Goal: Task Accomplishment & Management: Use online tool/utility

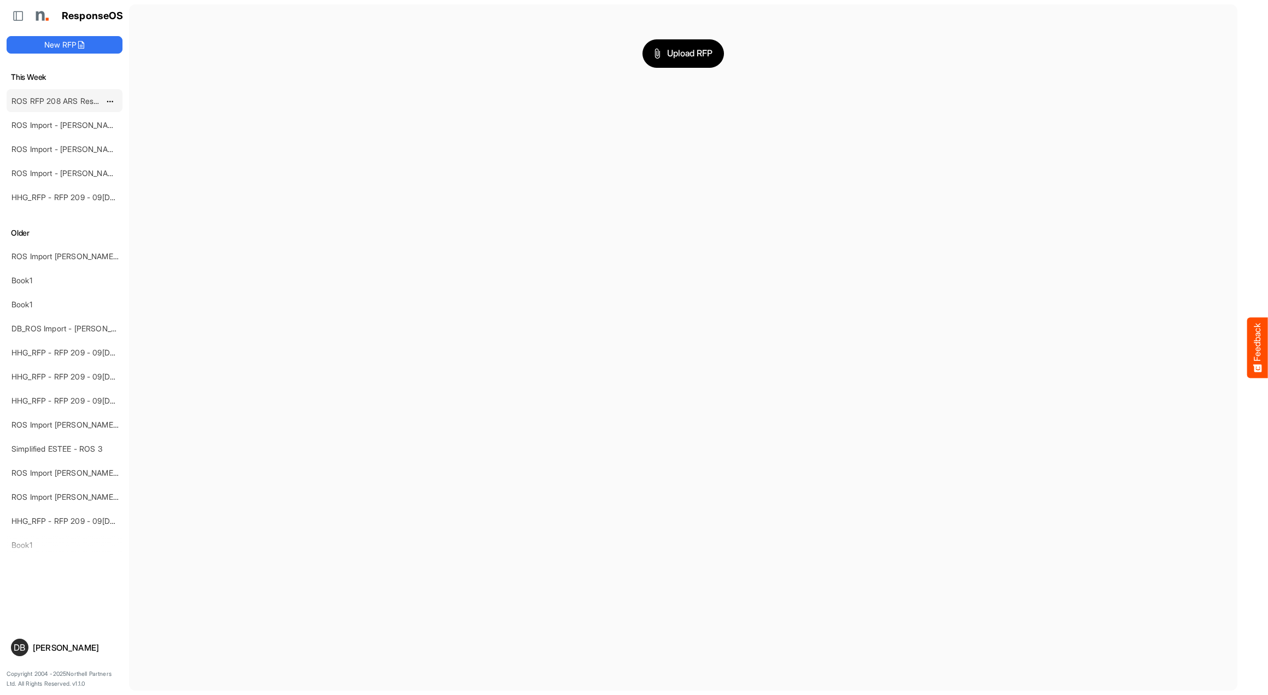
click at [86, 101] on link "ROS RFP 208 ARS Rescue Rooter" at bounding box center [71, 100] width 121 height 9
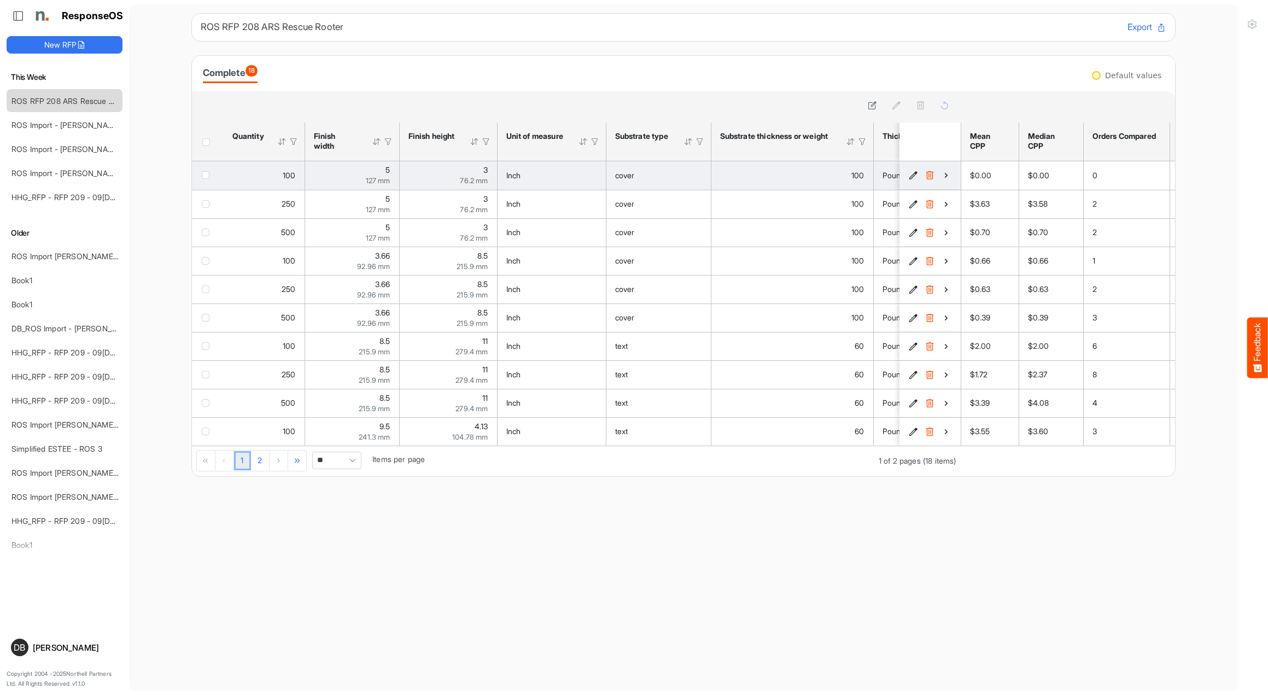
click at [947, 175] on icon "e32e1a9f-a966-4775-bbad-321d24603d78 is template cell Column Header" at bounding box center [945, 175] width 9 height 9
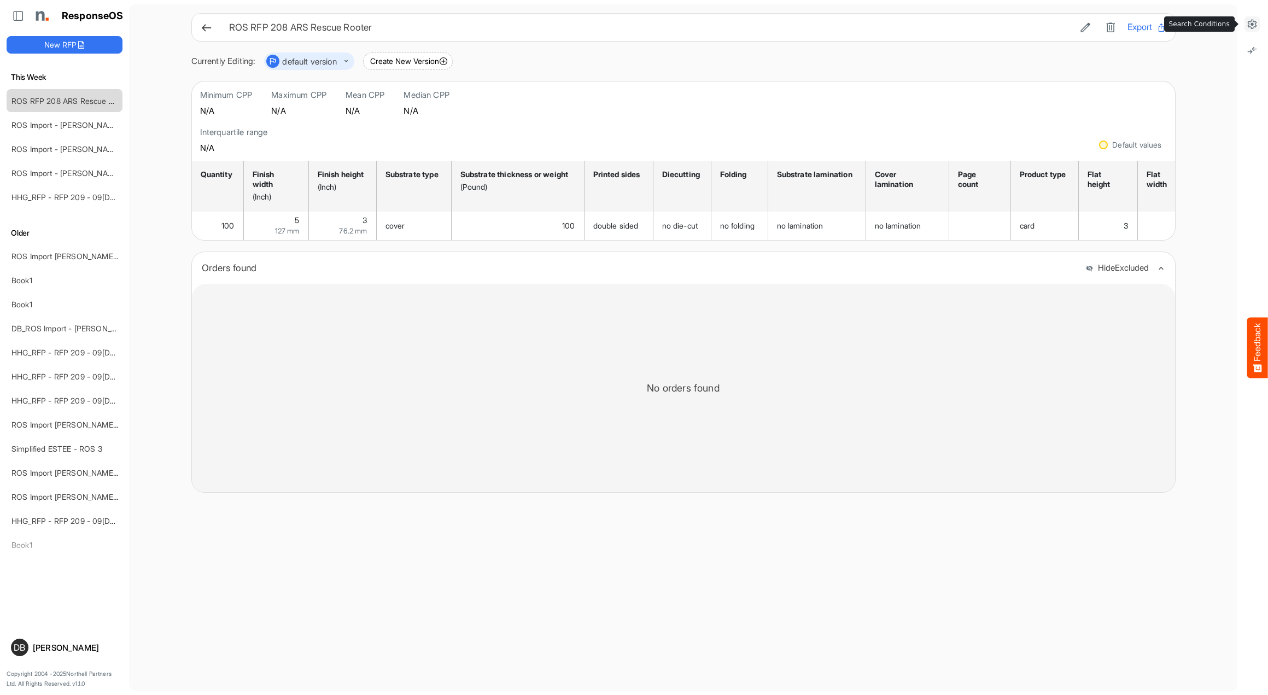
scroll to position [0, 1]
click at [1254, 22] on icon at bounding box center [1252, 24] width 11 height 11
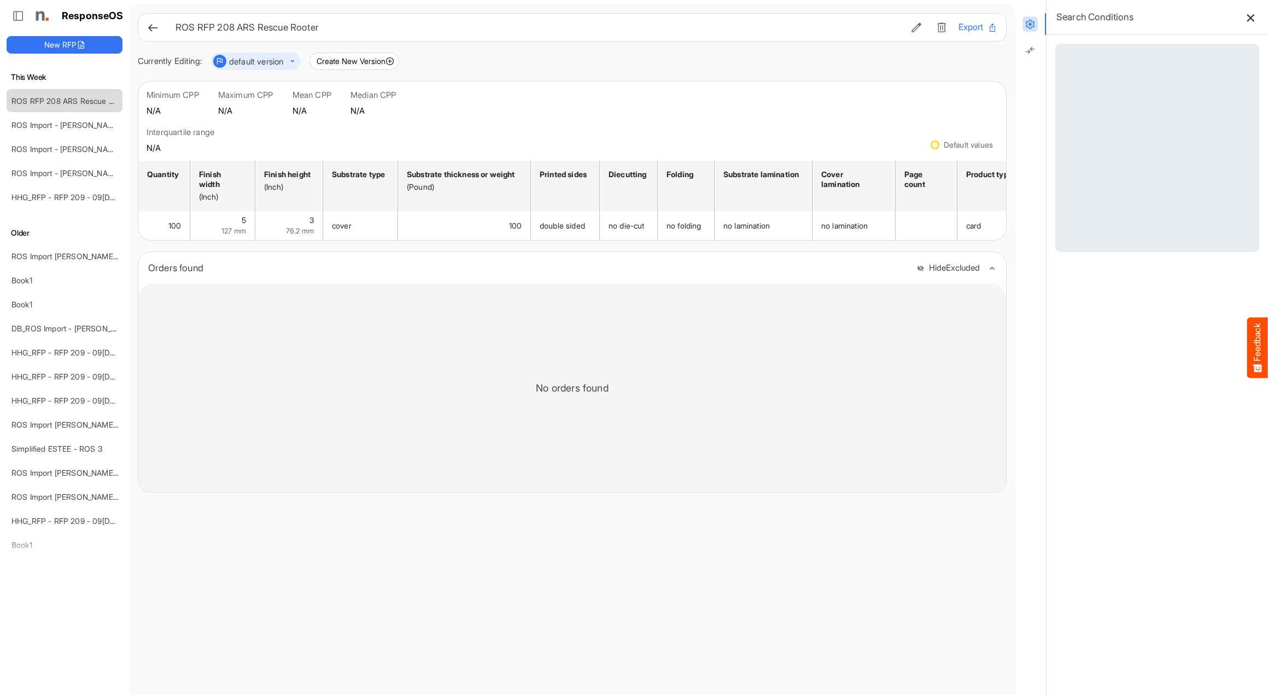
scroll to position [0, 0]
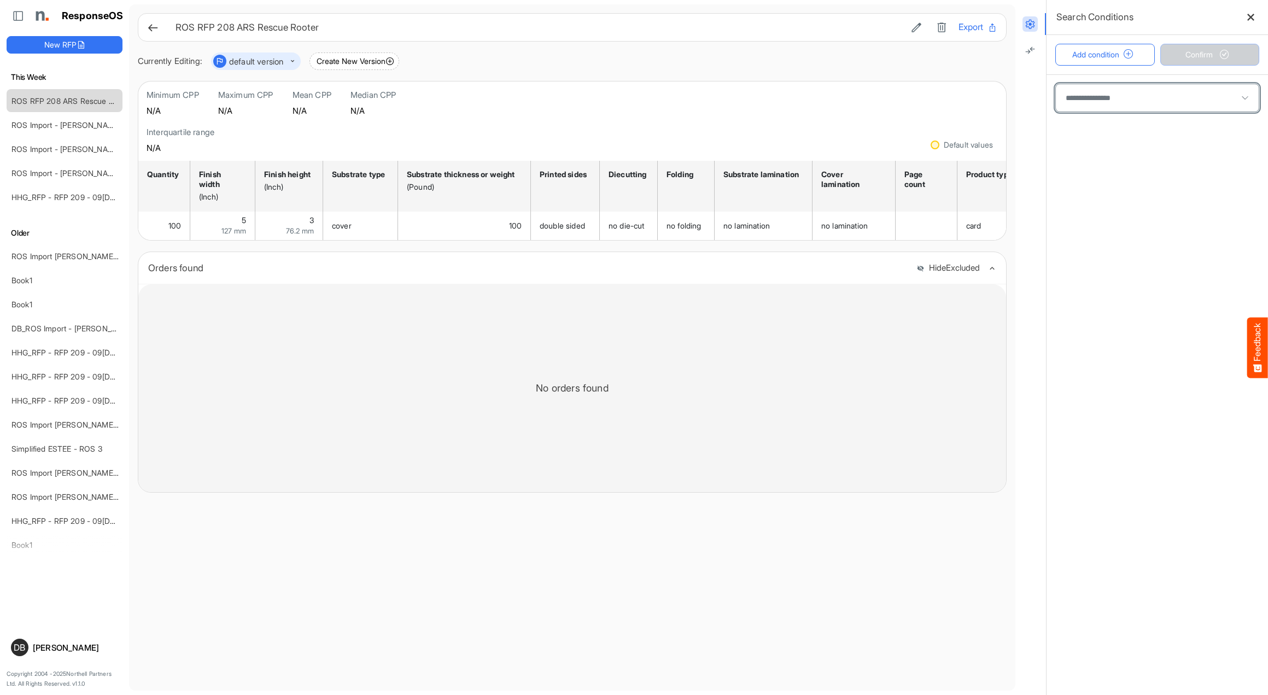
click at [1118, 96] on span at bounding box center [1157, 97] width 203 height 27
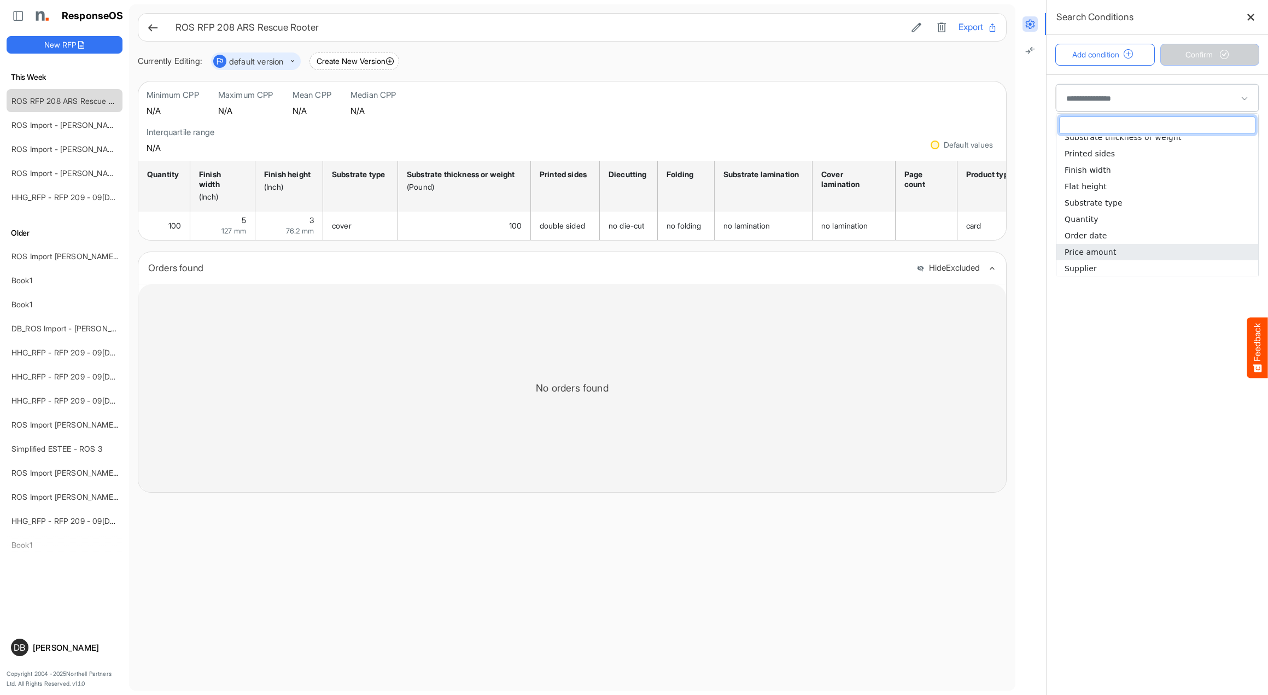
scroll to position [188, 0]
click at [1113, 264] on li "Supplier" at bounding box center [1157, 268] width 202 height 16
type input "********"
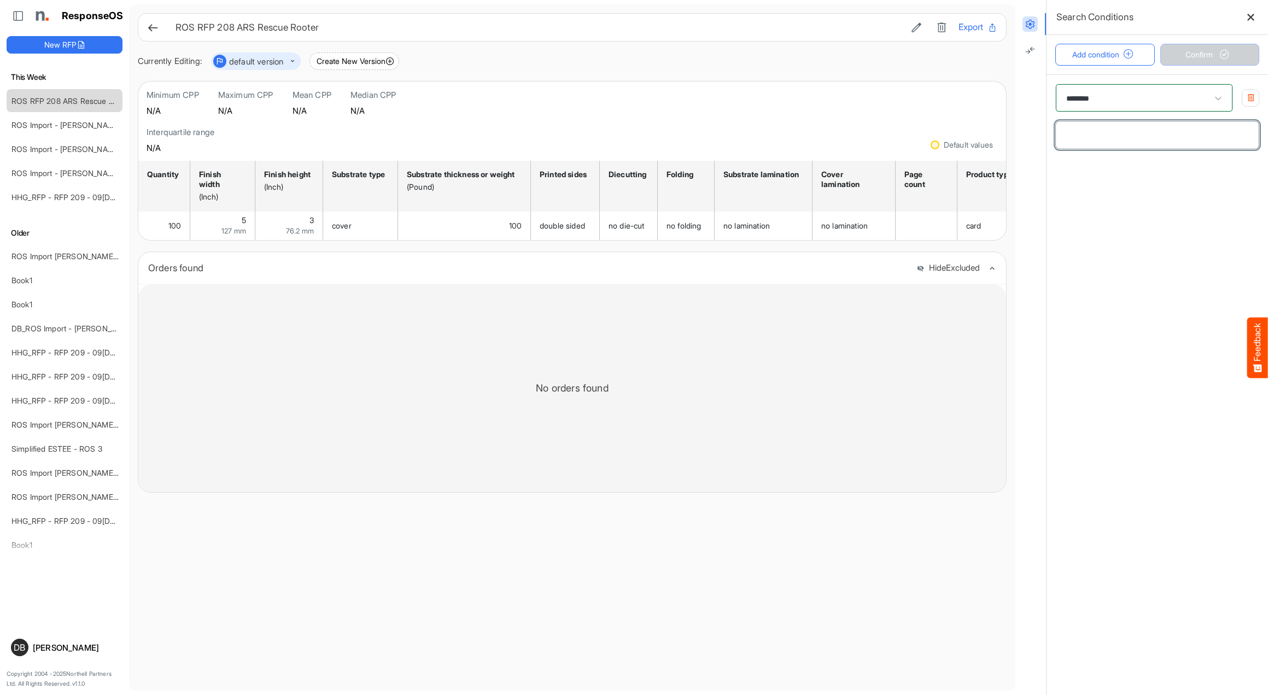
click at [1167, 141] on input "text" at bounding box center [1157, 134] width 203 height 27
type input "*****"
click at [1206, 53] on span "Confirm" at bounding box center [1209, 55] width 48 height 12
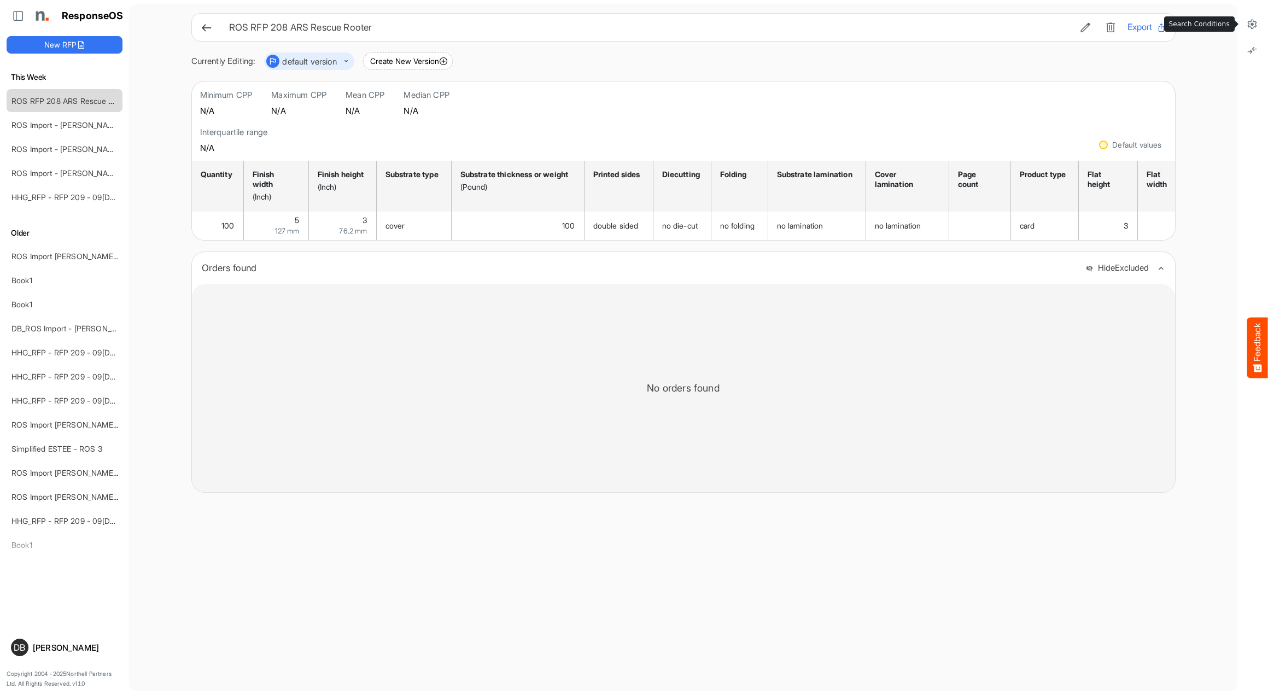
click at [1253, 25] on icon at bounding box center [1252, 24] width 11 height 11
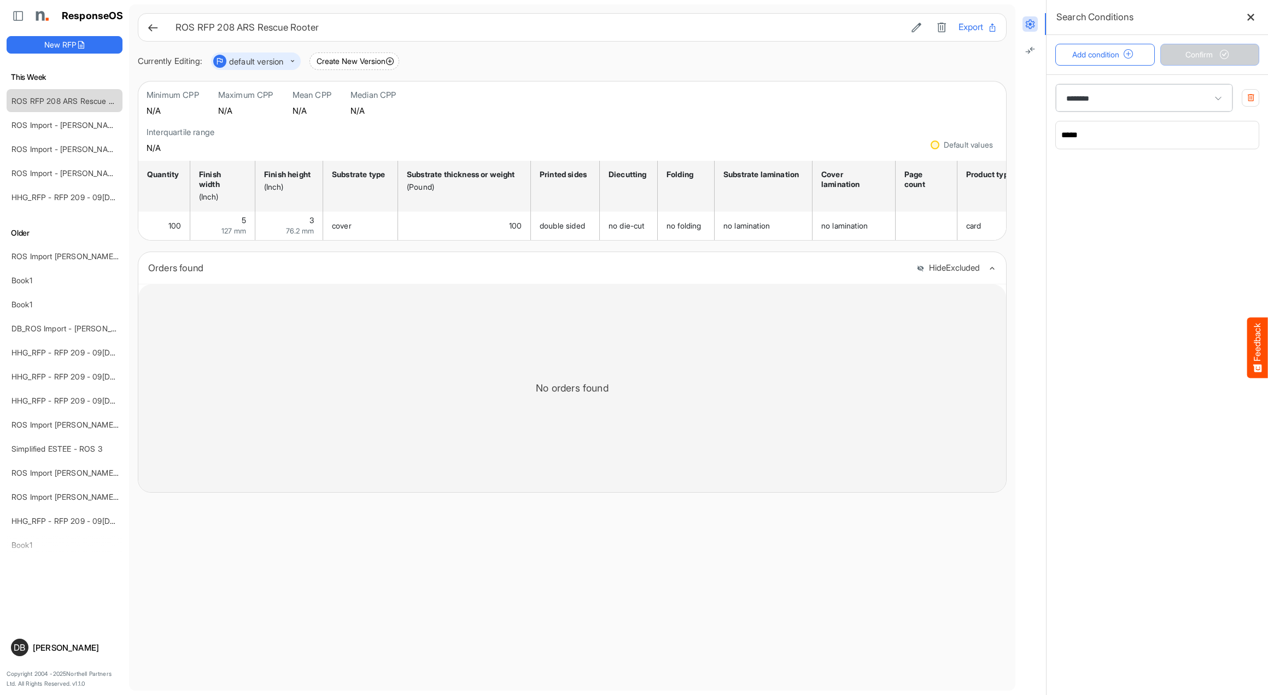
click at [1256, 97] on button "button" at bounding box center [1250, 97] width 17 height 17
click at [1231, 51] on span "submit" at bounding box center [1224, 54] width 19 height 9
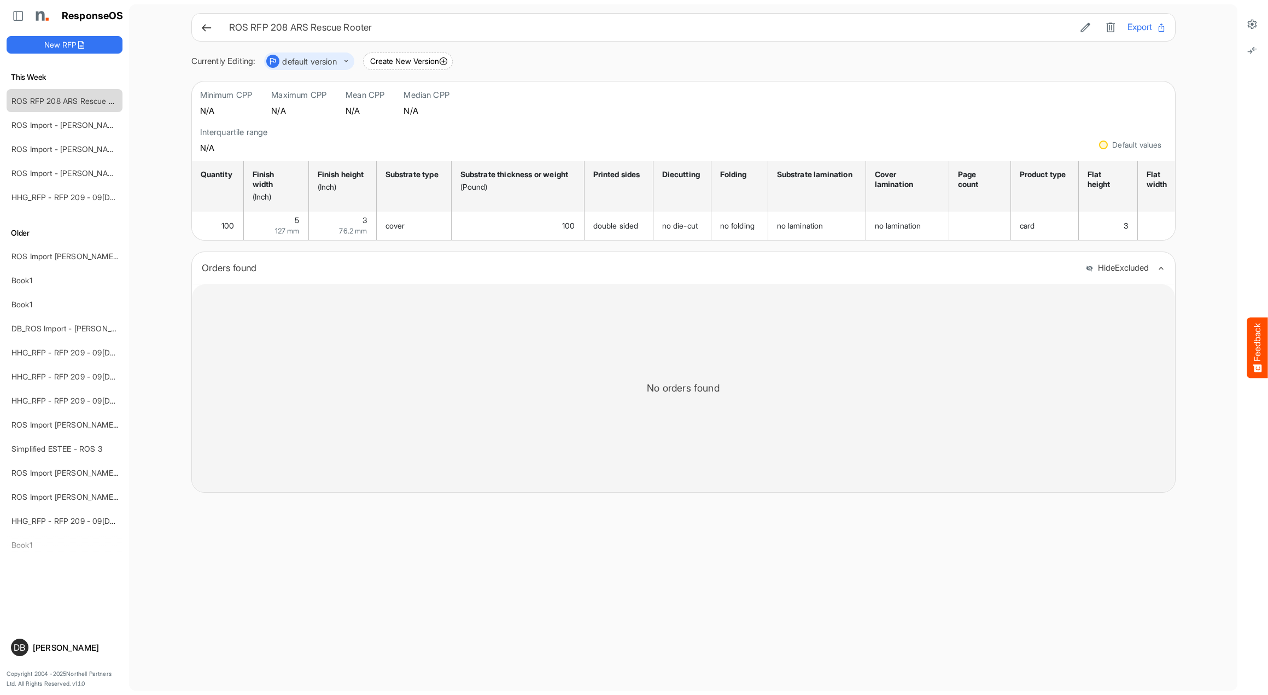
click at [206, 32] on icon at bounding box center [206, 27] width 11 height 11
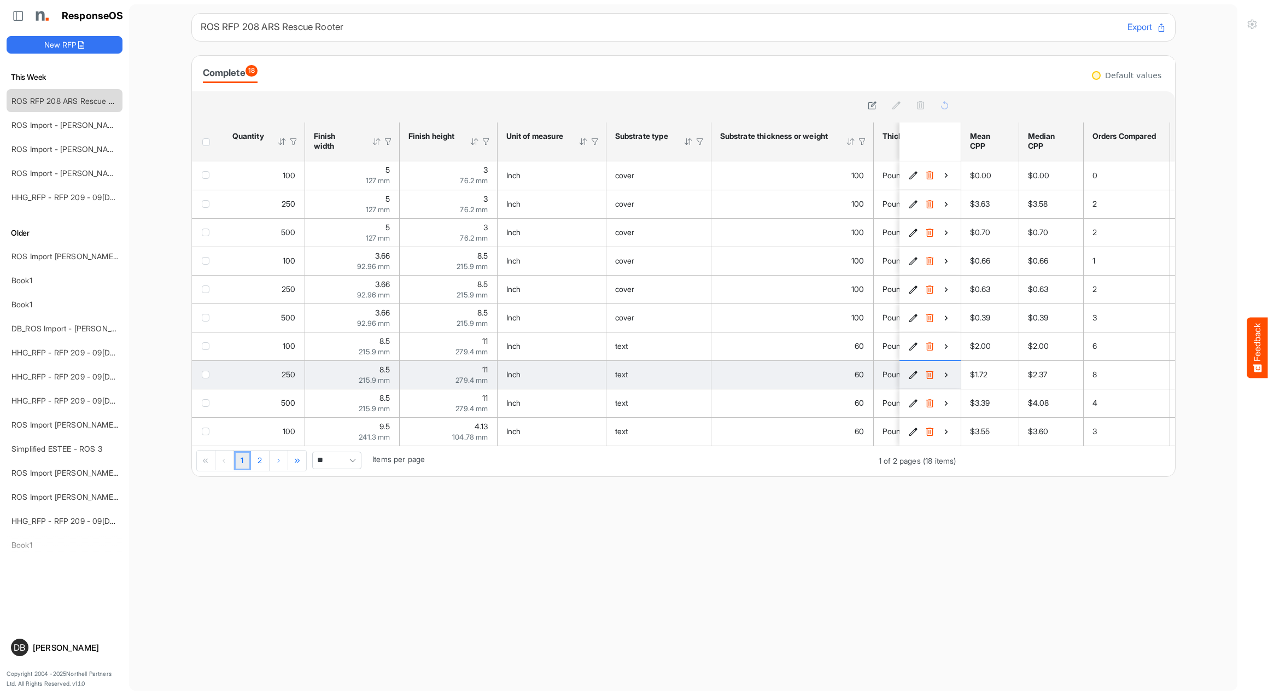
click at [948, 376] on icon "4f4696eb-c8a6-472a-82b2-e1b6e6512b17 is template cell Column Header" at bounding box center [945, 374] width 9 height 9
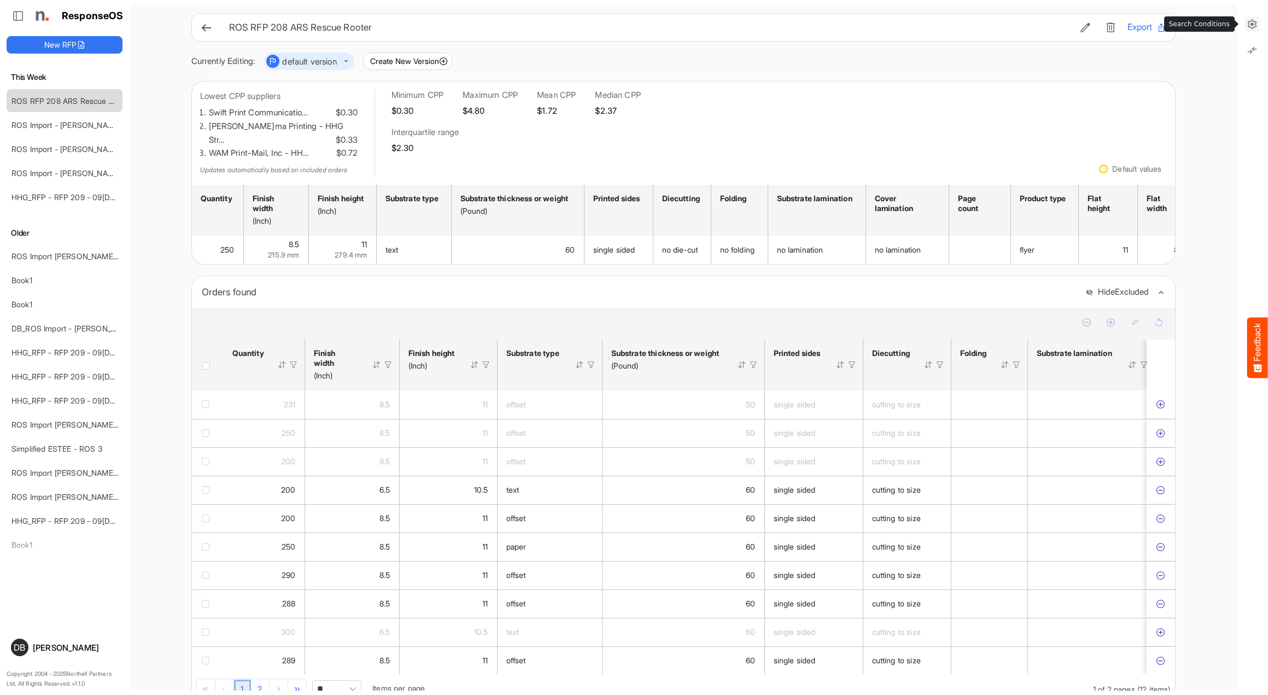
click at [1251, 21] on icon at bounding box center [1252, 24] width 11 height 11
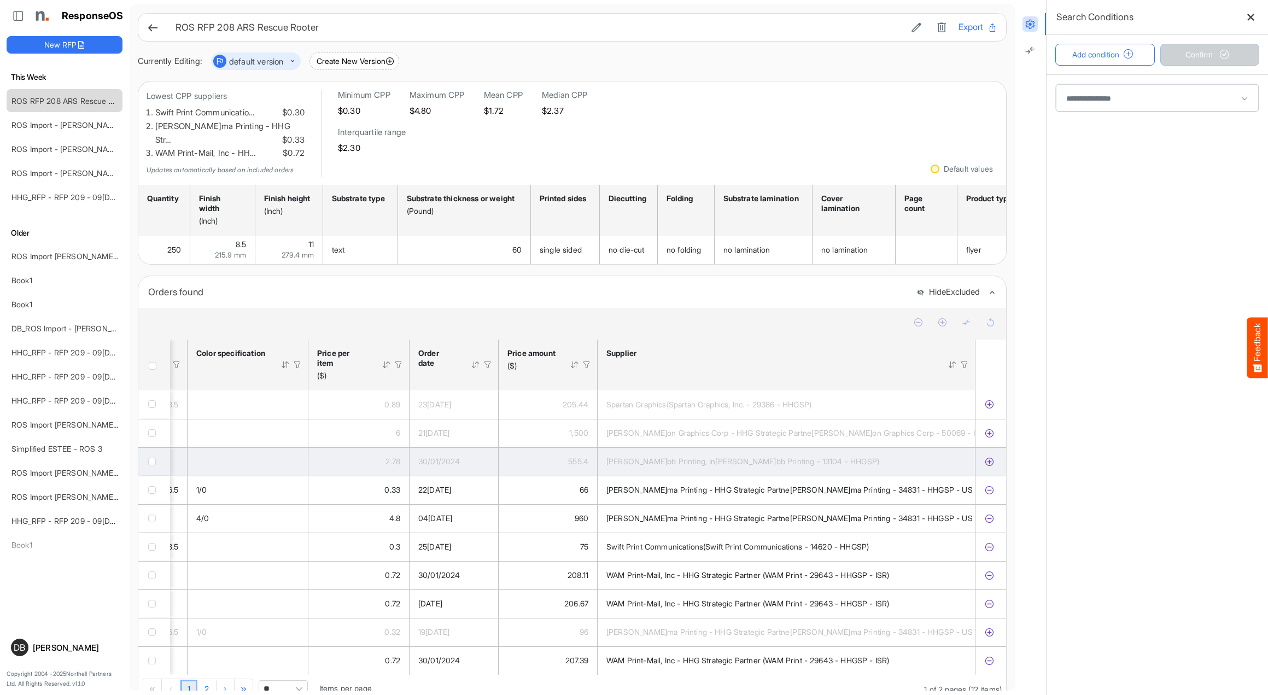
scroll to position [0, 1394]
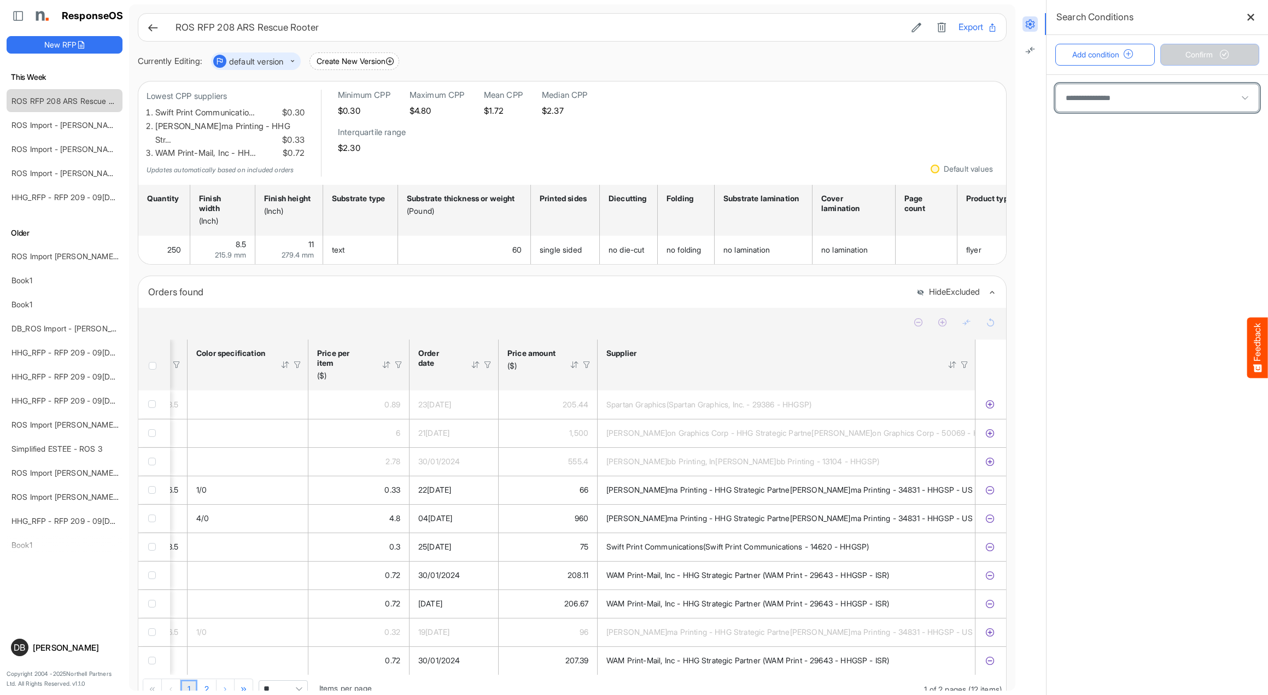
click at [1138, 90] on span at bounding box center [1157, 97] width 203 height 27
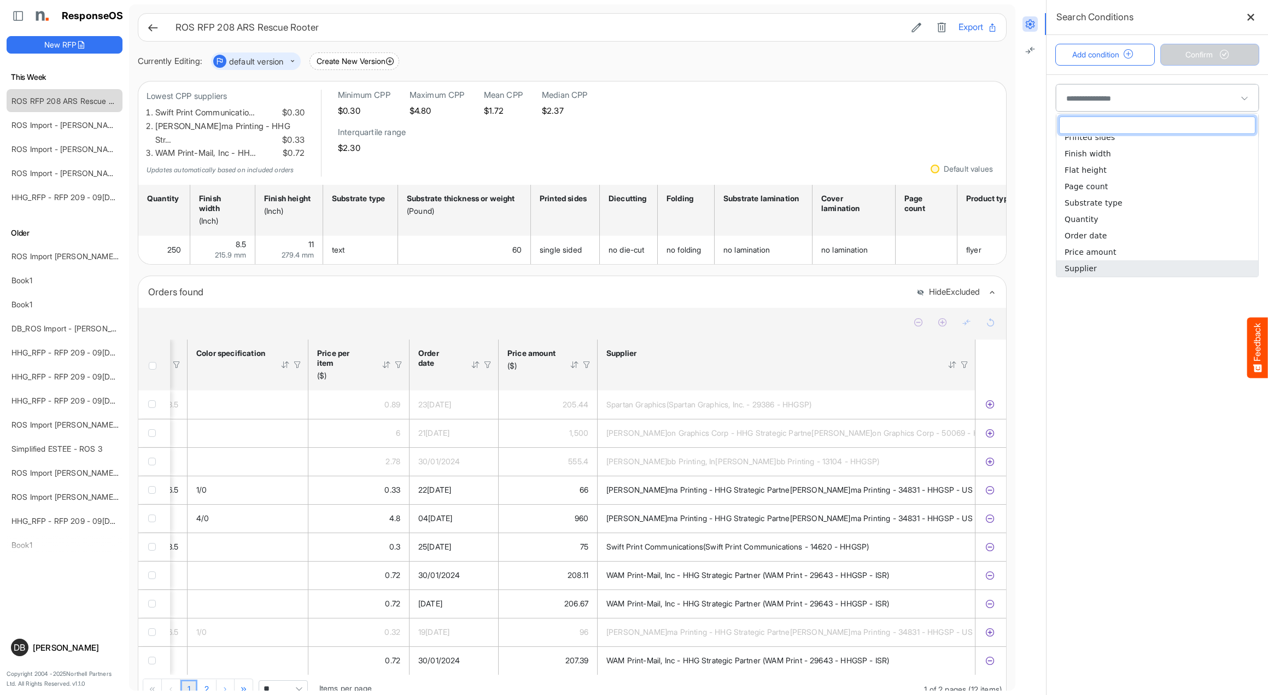
scroll to position [188, 0]
click at [1113, 264] on li "Supplier" at bounding box center [1157, 268] width 202 height 16
type input "********"
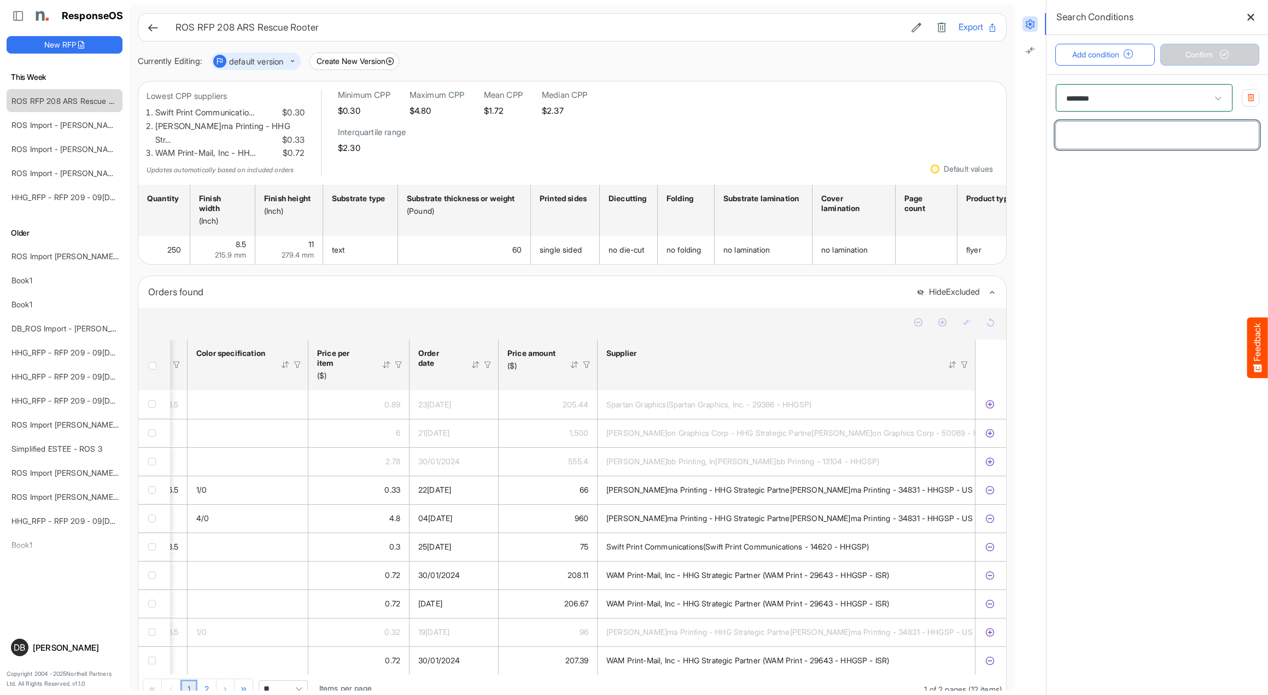
click at [1114, 137] on input "text" at bounding box center [1157, 134] width 203 height 27
type input "*****"
click at [1200, 51] on span "Confirm" at bounding box center [1209, 55] width 48 height 12
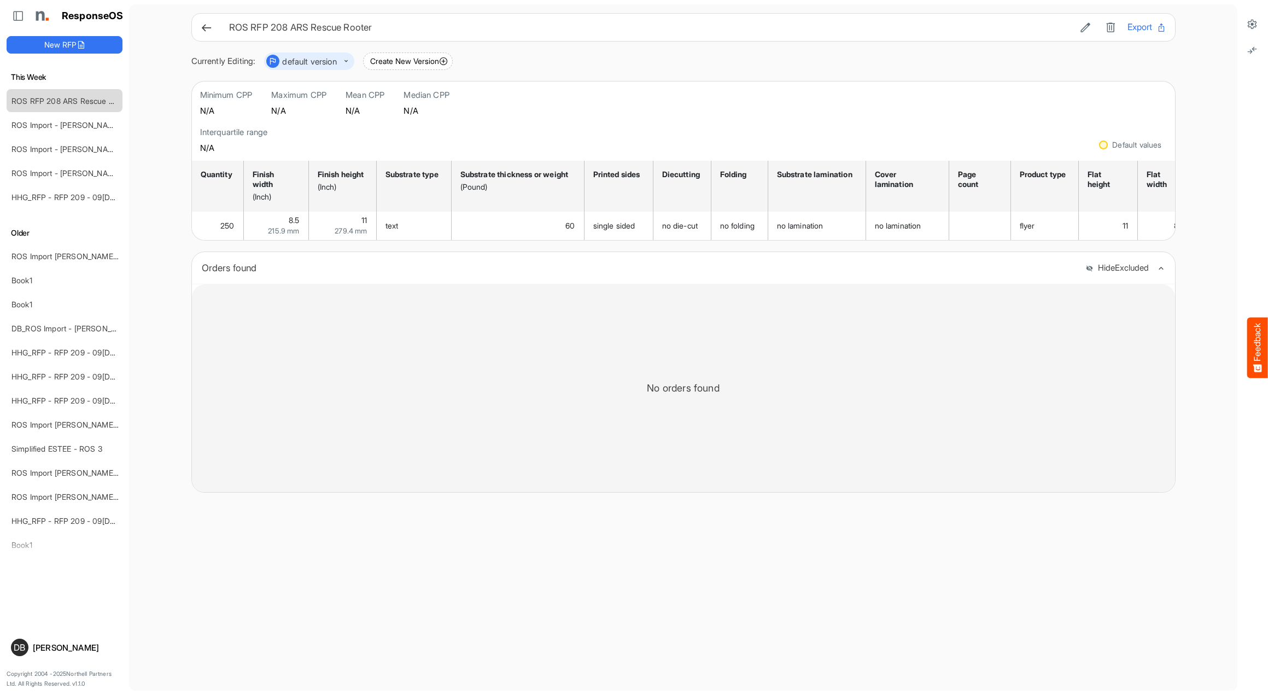
click at [1260, 21] on li at bounding box center [1252, 24] width 31 height 22
click at [1254, 24] on icon at bounding box center [1252, 24] width 11 height 11
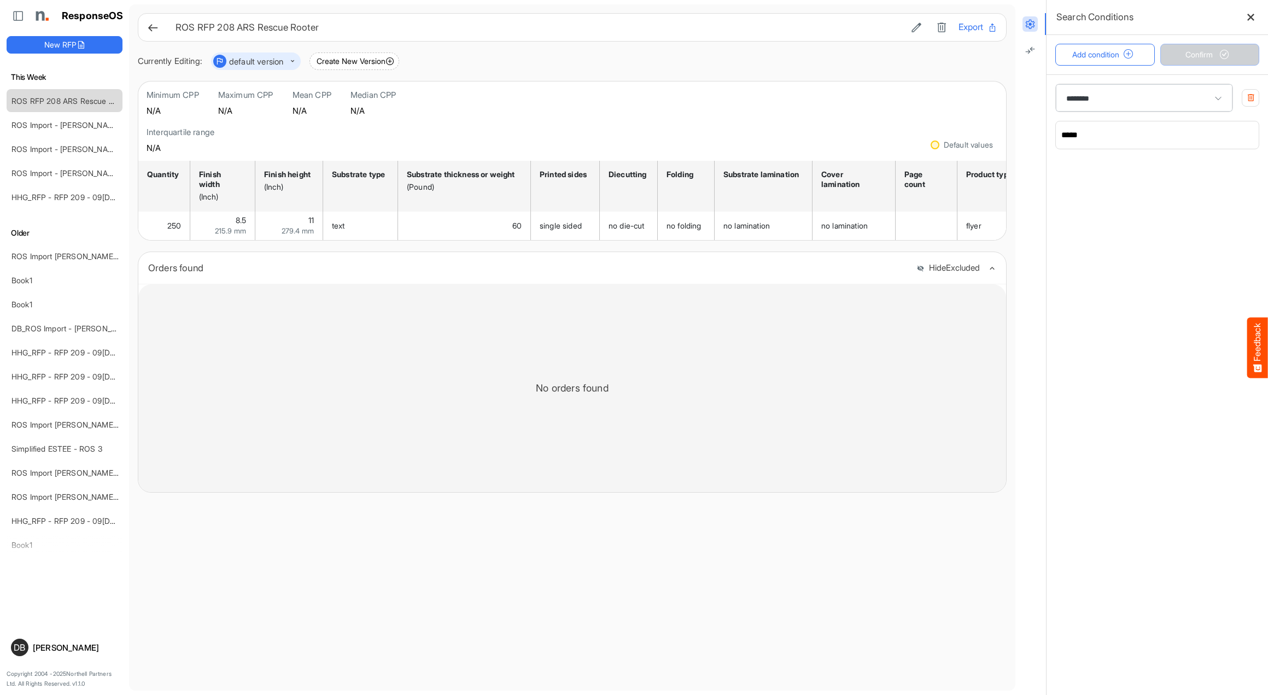
drag, startPoint x: 1250, startPoint y: 93, endPoint x: 1227, endPoint y: 90, distance: 23.2
click at [1250, 93] on button "button" at bounding box center [1250, 97] width 17 height 17
click at [1219, 48] on button "Confirm" at bounding box center [1210, 55] width 100 height 22
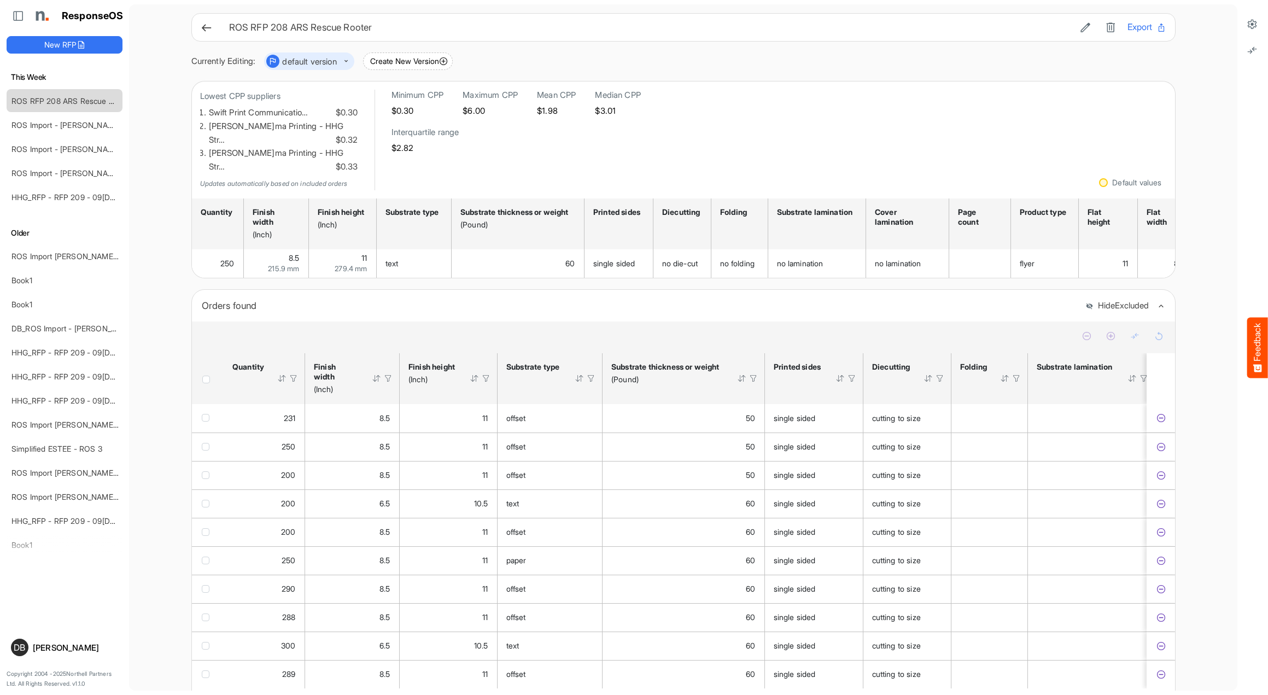
click at [207, 30] on icon at bounding box center [206, 27] width 11 height 11
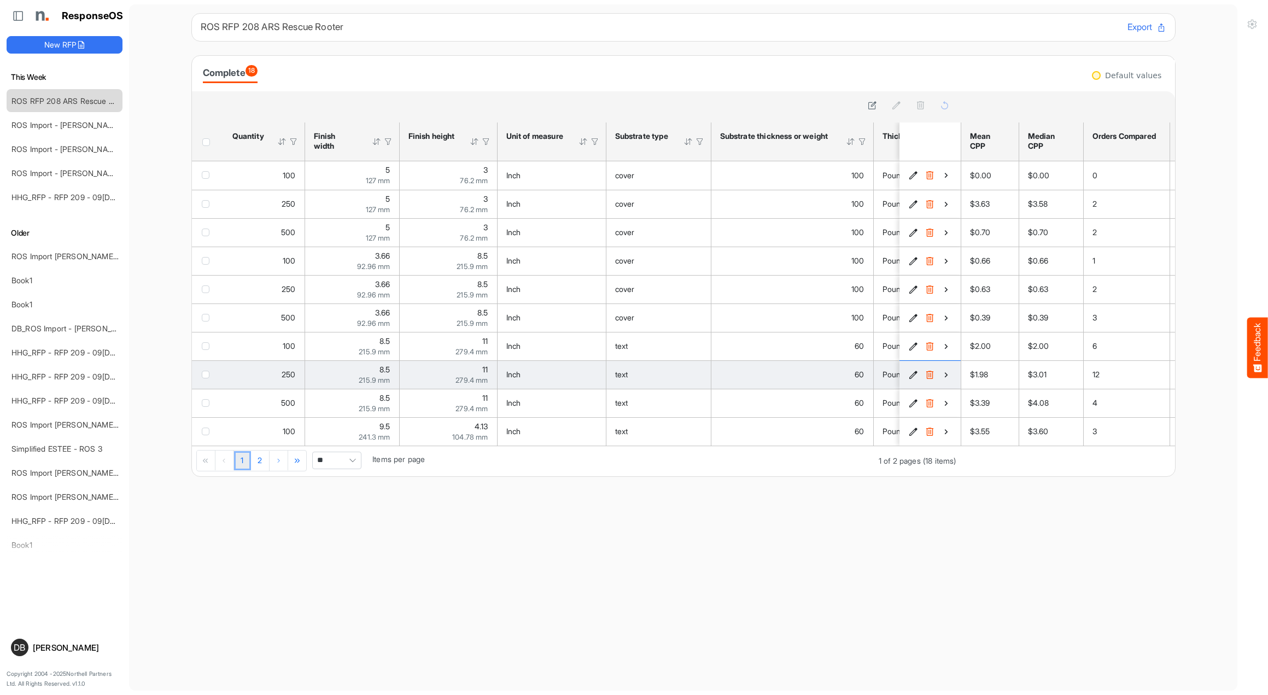
click at [949, 377] on icon "4f4696eb-c8a6-472a-82b2-e1b6e6512b17 is template cell Column Header" at bounding box center [945, 374] width 9 height 9
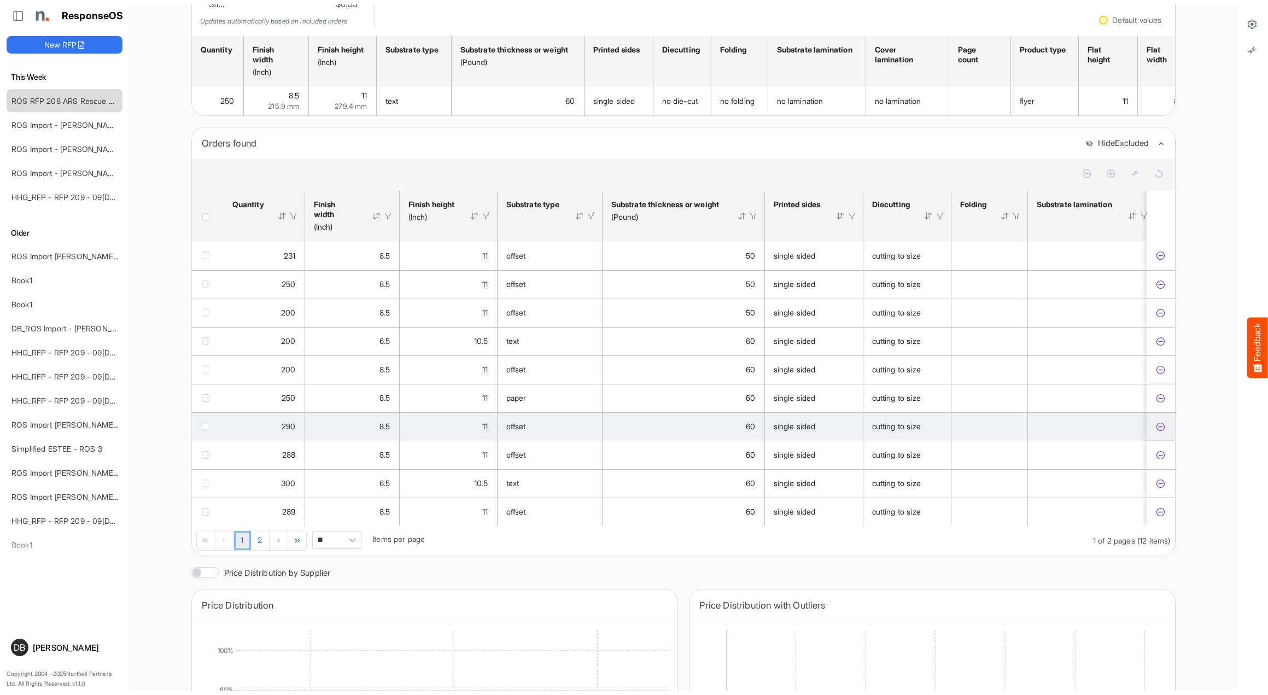
scroll to position [179, 0]
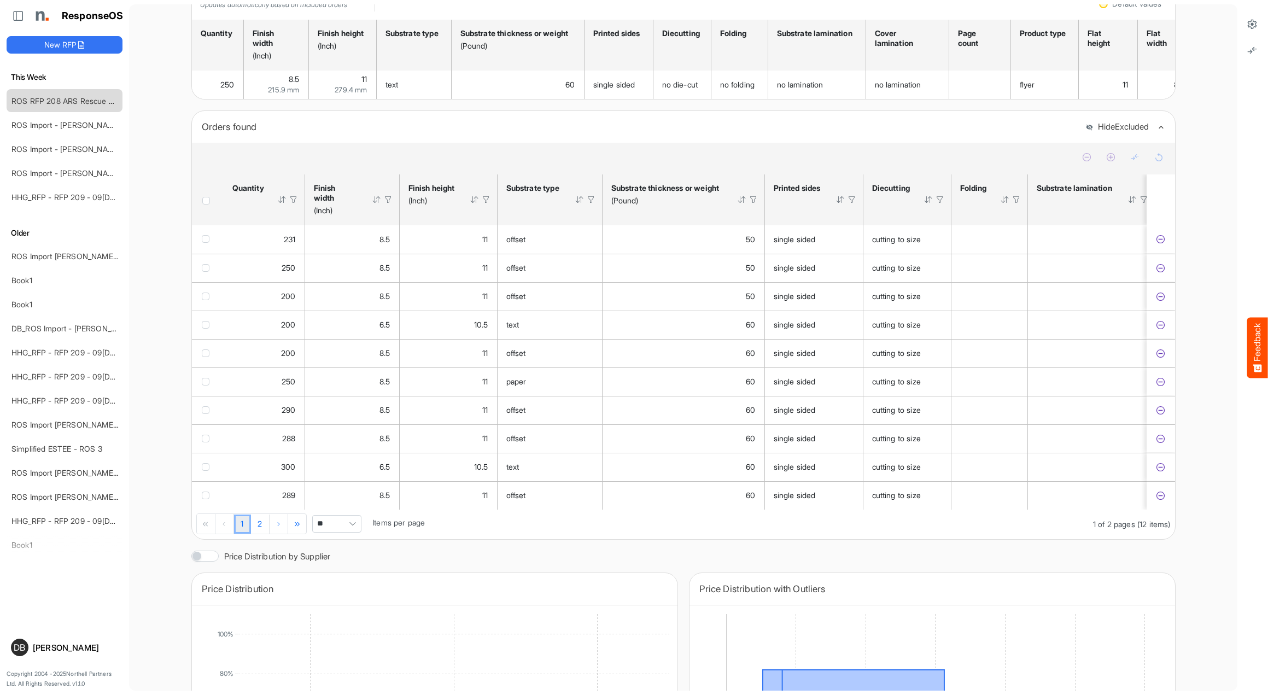
click at [352, 516] on span "Pagerdropdown" at bounding box center [352, 524] width 16 height 16
click at [343, 588] on li "All" at bounding box center [337, 592] width 48 height 16
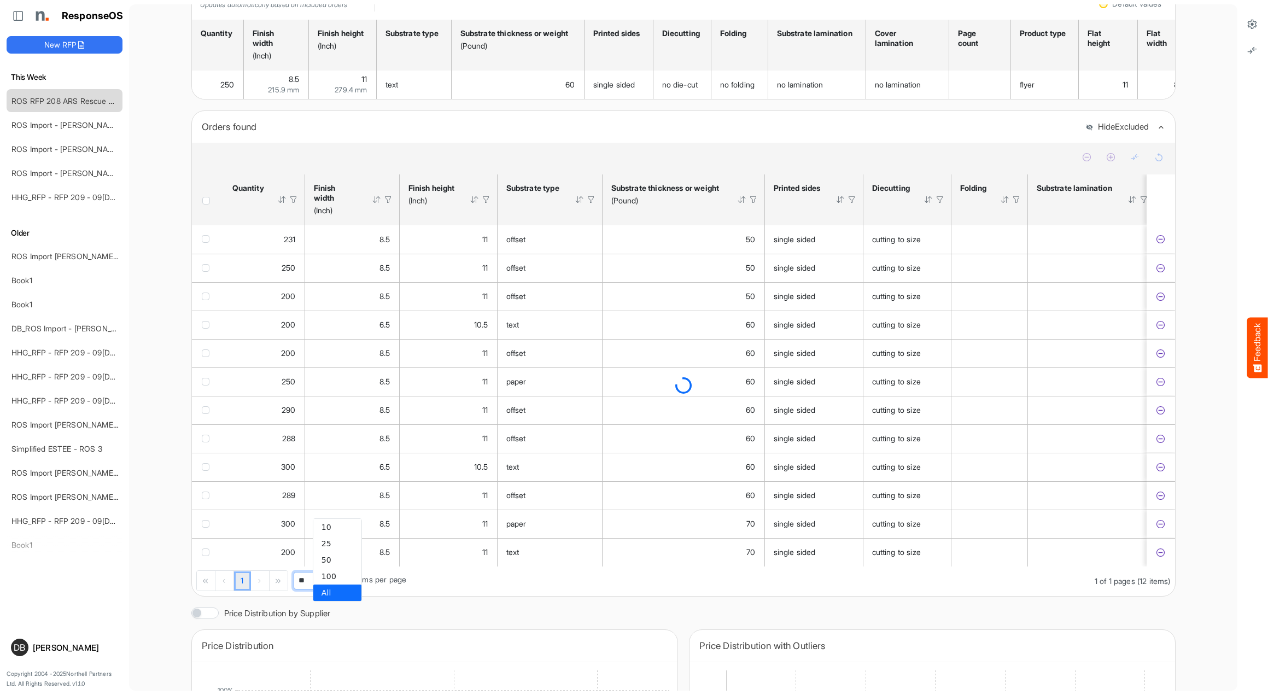
type input "***"
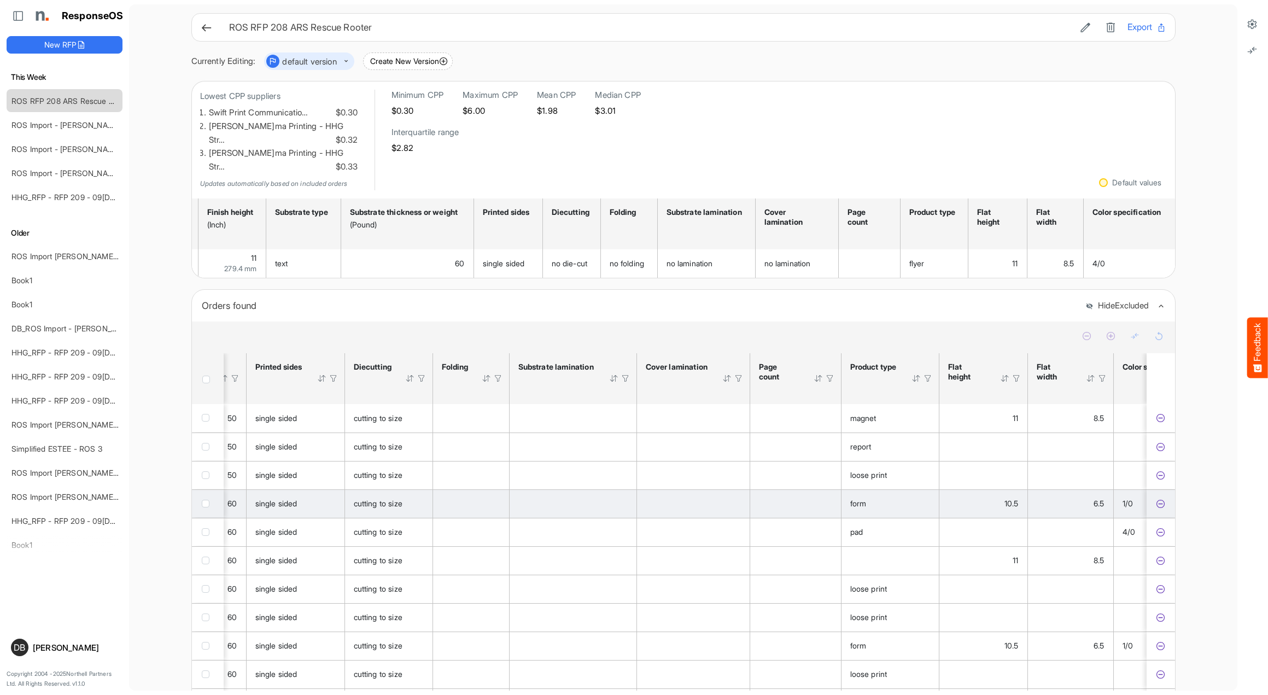
scroll to position [0, 578]
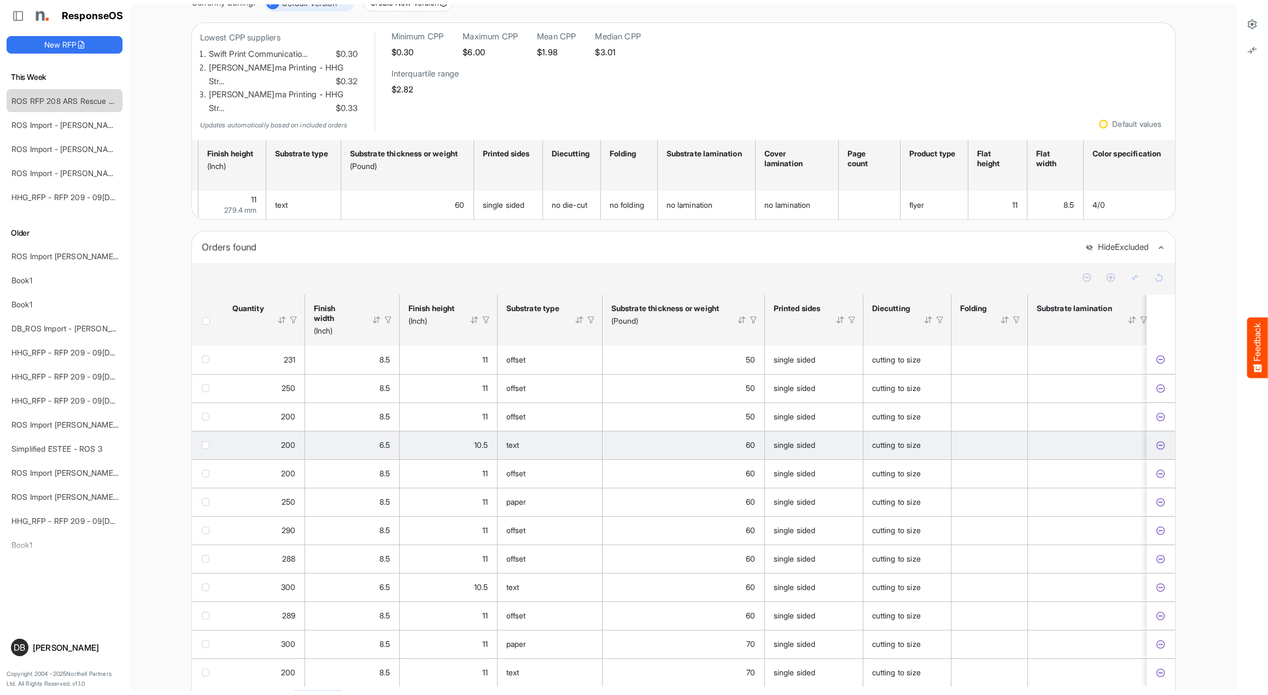
click at [1159, 441] on icon "c49568be-ac8d-4583-81ec-21def3c8f4ab is template cell Column Header" at bounding box center [1160, 445] width 9 height 9
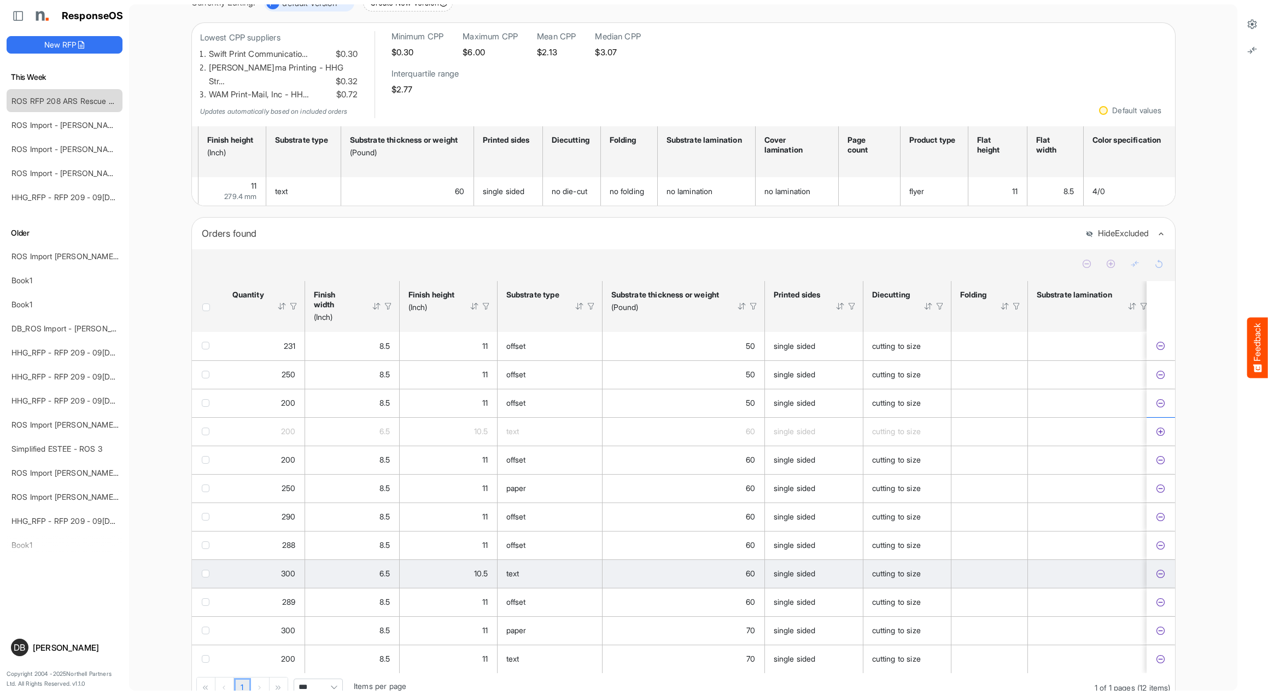
click at [1160, 569] on icon "b100bad4-7498-415b-95a9-d388d49efc97 is template cell Column Header" at bounding box center [1160, 573] width 9 height 9
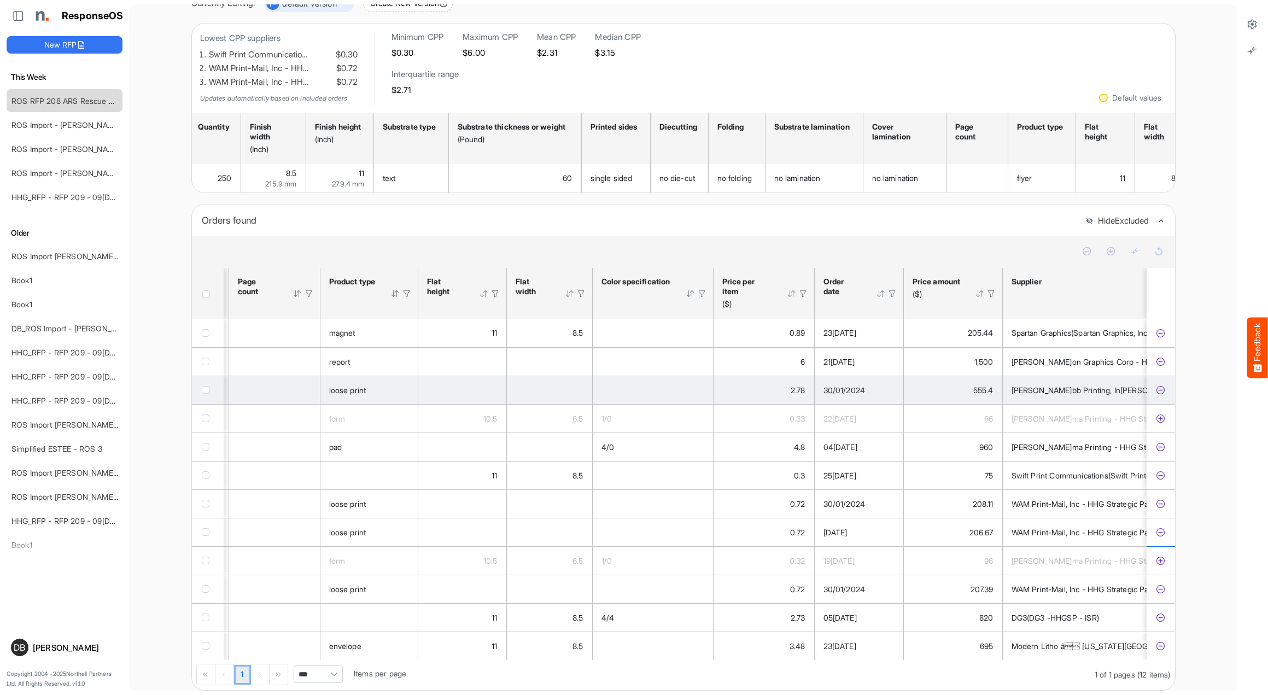
click at [1159, 395] on icon "6fb2804a-74fe-4344-becc-1b5988351d75 is template cell Column Header" at bounding box center [1160, 389] width 9 height 9
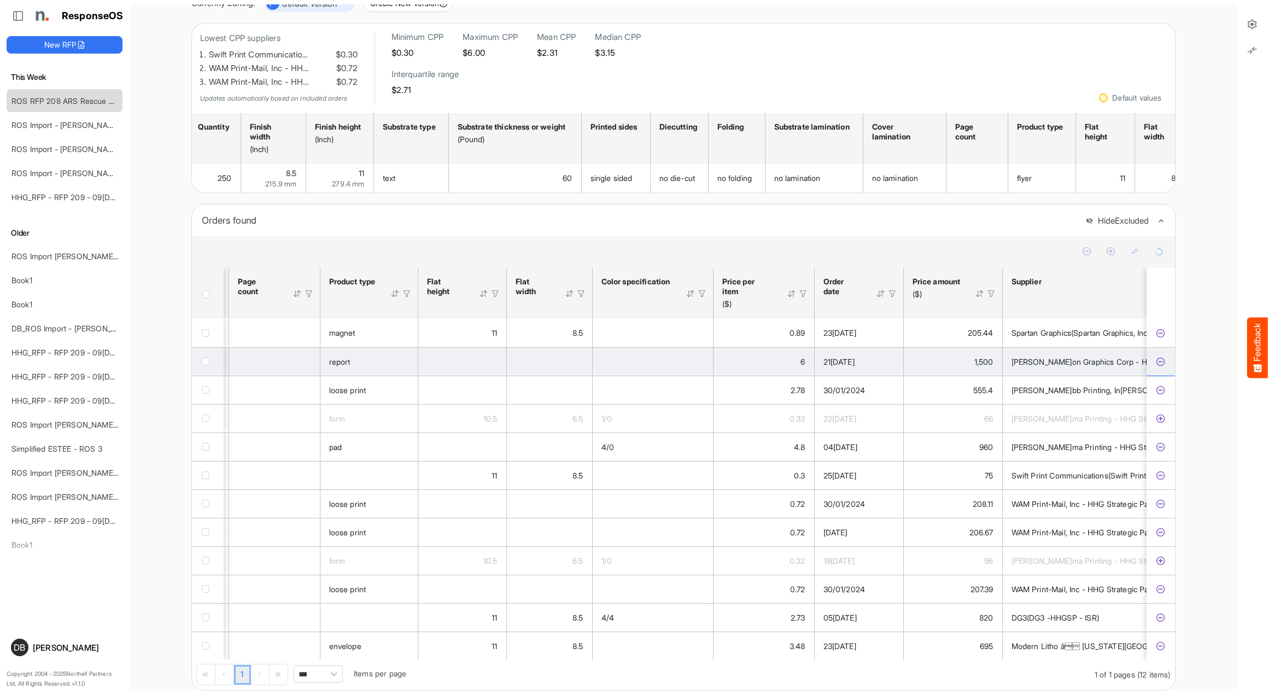
click at [1162, 366] on icon "d178eb29-345e-4692-8d5d-db895c0b2c88 is template cell Column Header" at bounding box center [1160, 361] width 9 height 9
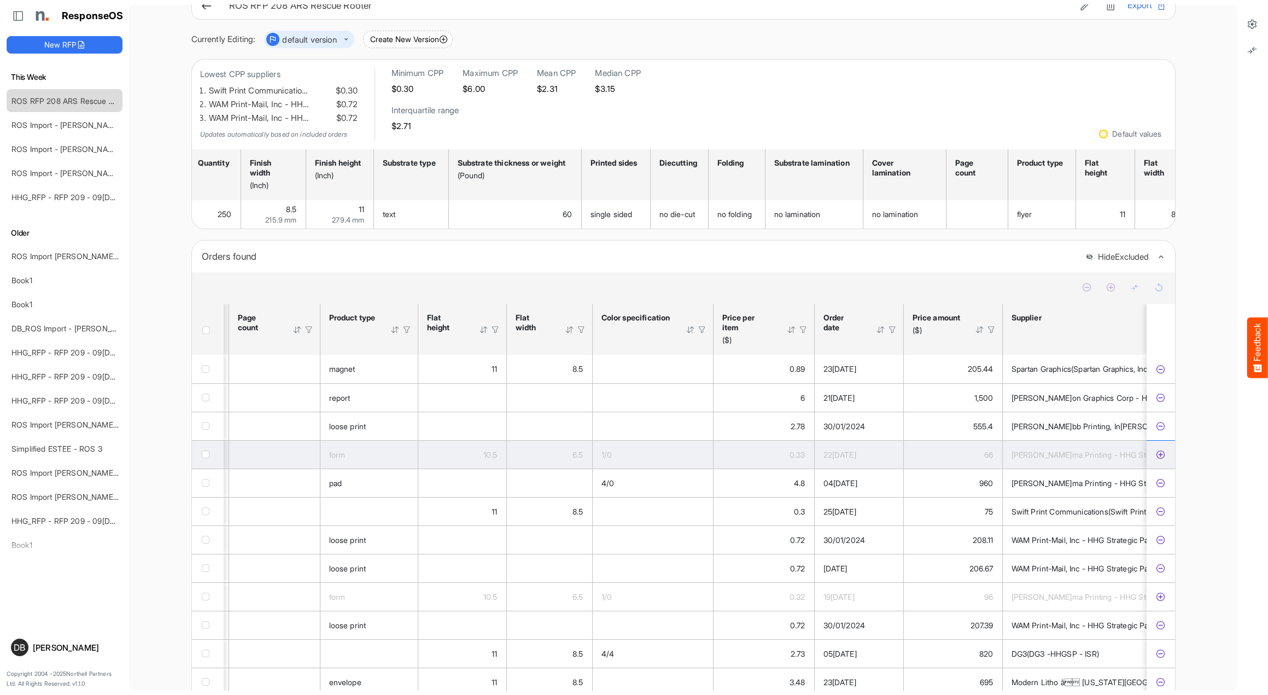
click at [1160, 459] on icon "c49568be-ac8d-4583-81ec-21def3c8f4ab is template cell Column Header" at bounding box center [1160, 454] width 9 height 9
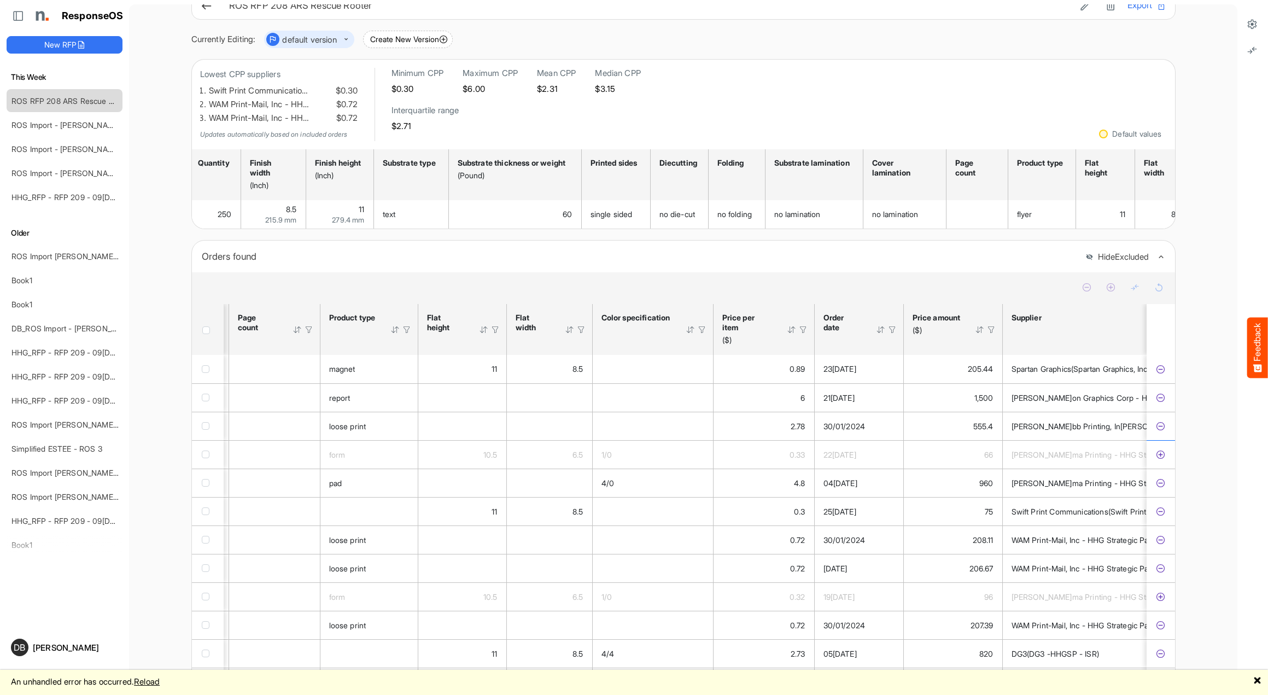
click at [160, 681] on link "Reload" at bounding box center [147, 681] width 26 height 10
click at [205, 7] on icon at bounding box center [206, 5] width 11 height 11
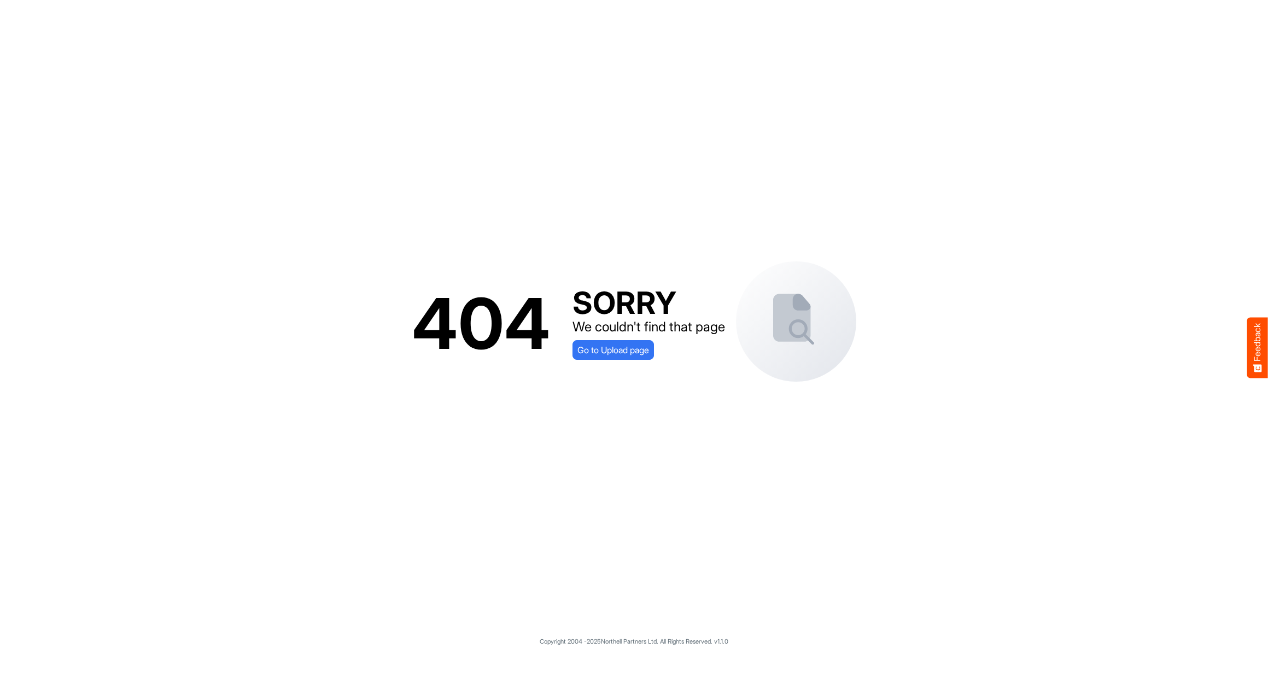
click at [209, 11] on div "404 SORRY We couldn't find that page Go to Upload page" at bounding box center [634, 323] width 1246 height 625
click at [635, 348] on span "Go to Upload page" at bounding box center [613, 350] width 72 height 14
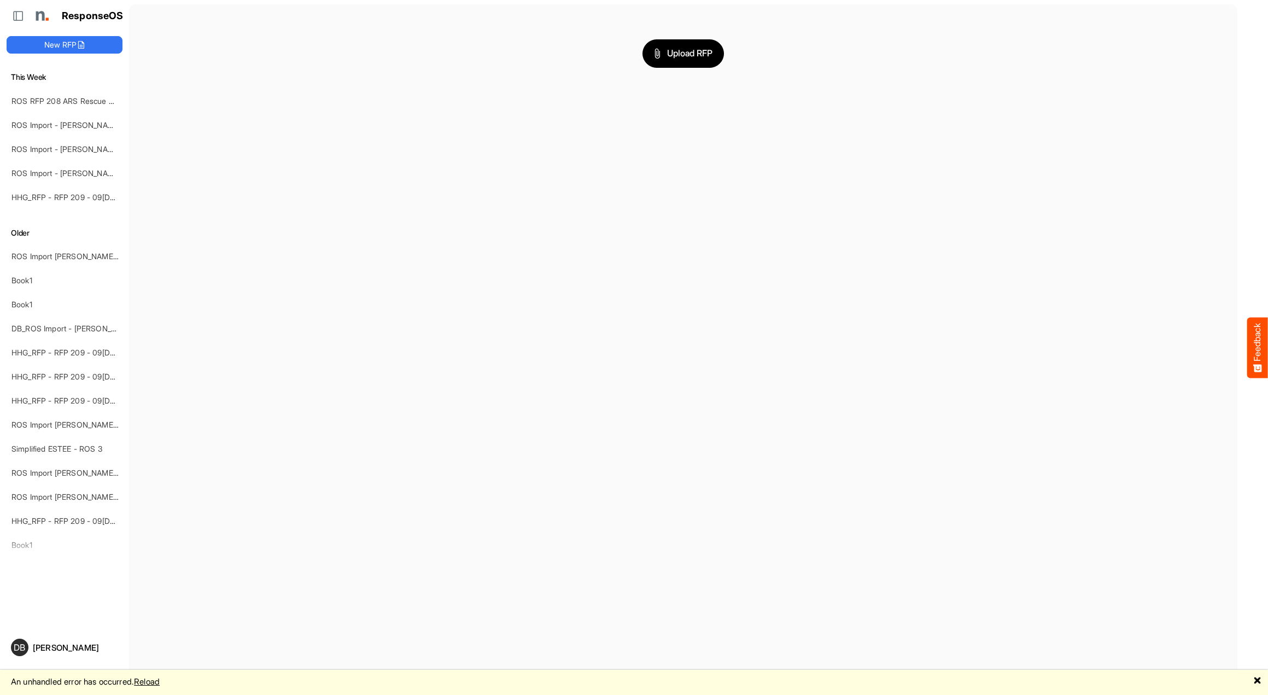
click at [622, 353] on main "Upload RFP" at bounding box center [683, 347] width 1108 height 686
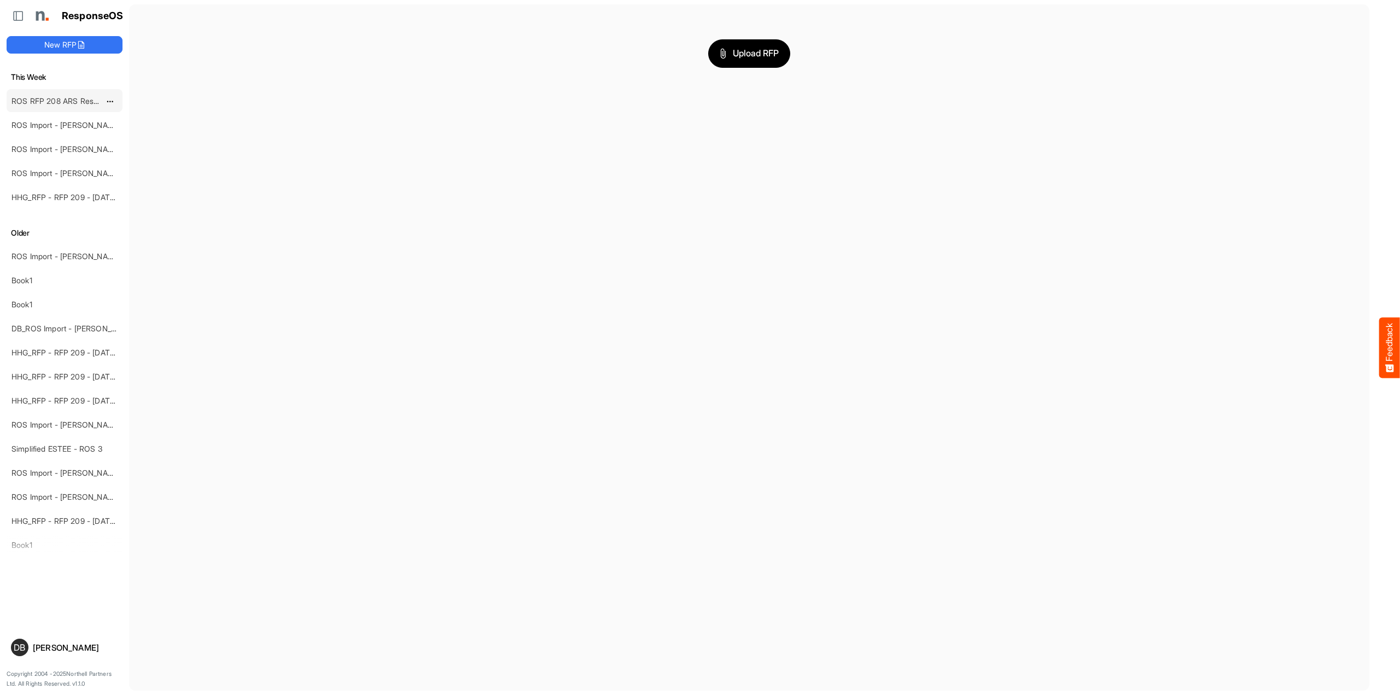
click at [69, 98] on link "ROS RFP 208 ARS Rescue Rooter" at bounding box center [71, 100] width 121 height 9
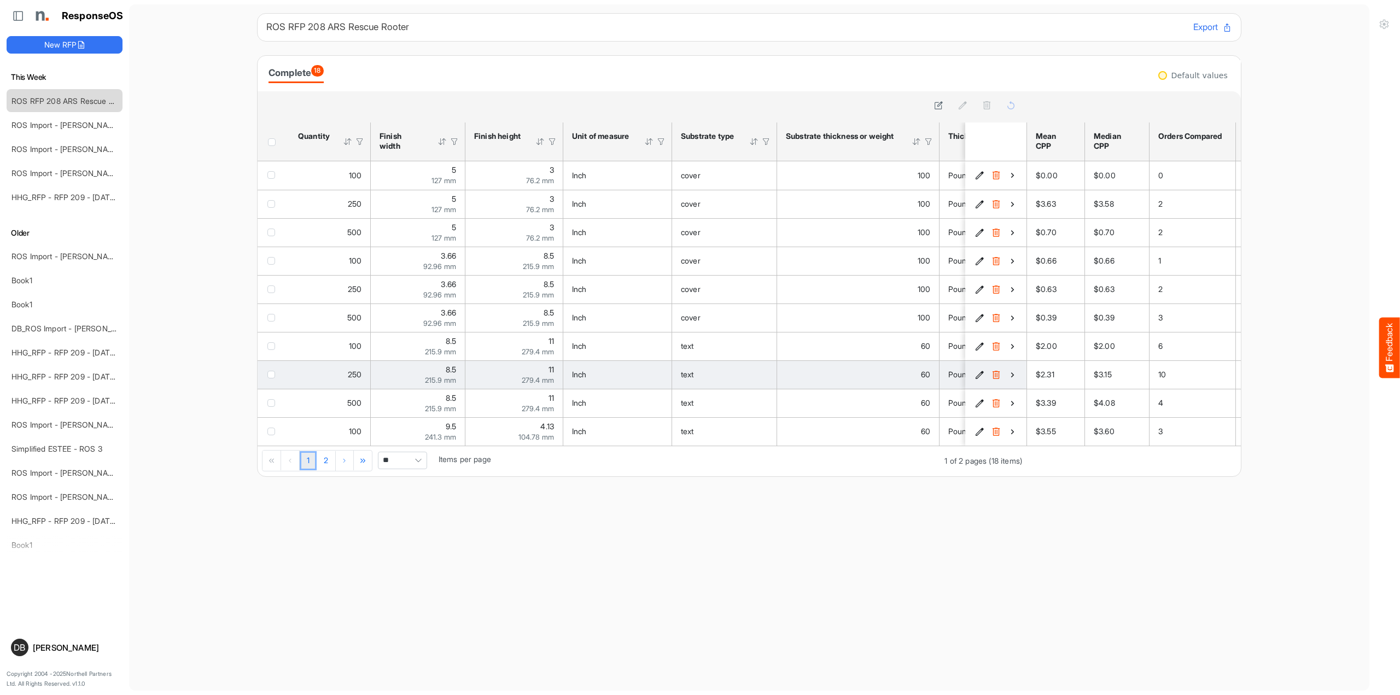
click at [1010, 375] on icon "4f4696eb-c8a6-472a-82b2-e1b6e6512b17 is template cell Column Header" at bounding box center [1012, 374] width 9 height 9
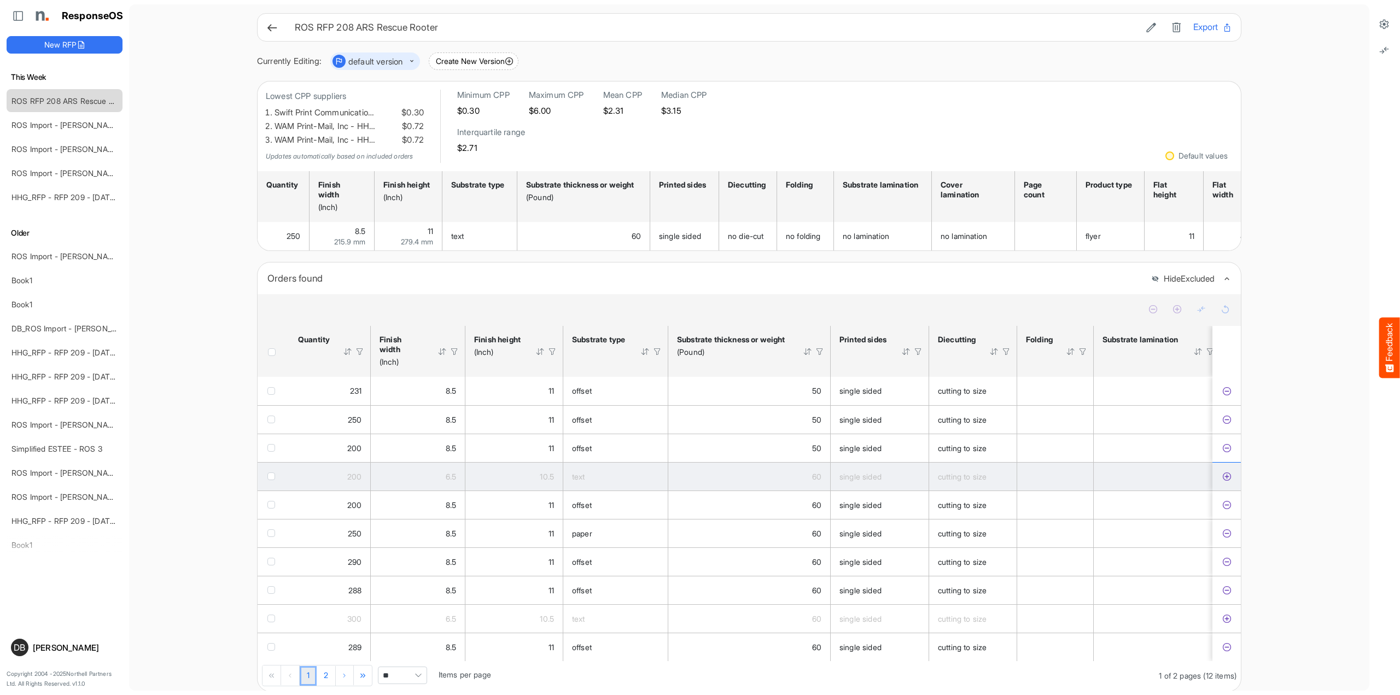
click at [1225, 481] on icon "c49568be-ac8d-4583-81ec-21def3c8f4ab is template cell Column Header" at bounding box center [1226, 476] width 9 height 9
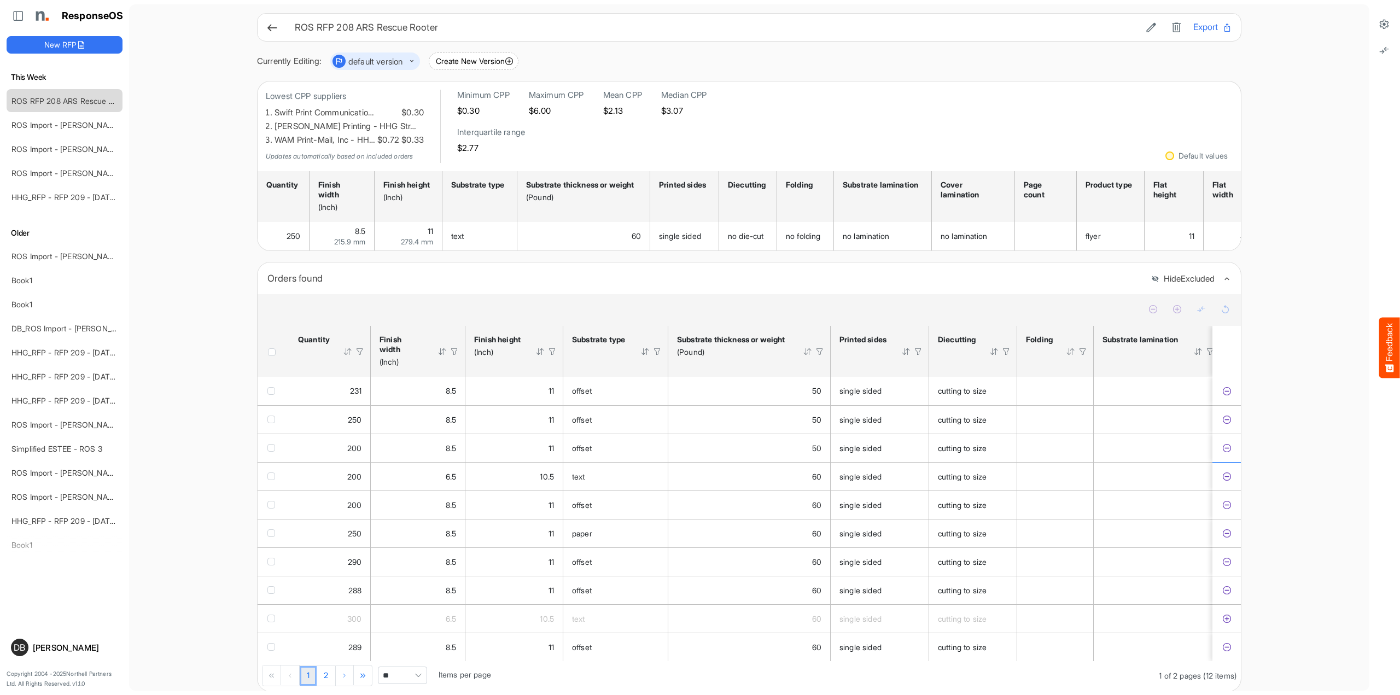
drag, startPoint x: 1226, startPoint y: 630, endPoint x: 180, endPoint y: 208, distance: 1127.8
click at [1226, 623] on icon "b100bad4-7498-415b-95a9-d388d49efc97 is template cell Column Header" at bounding box center [1226, 618] width 9 height 9
